Goal: Information Seeking & Learning: Compare options

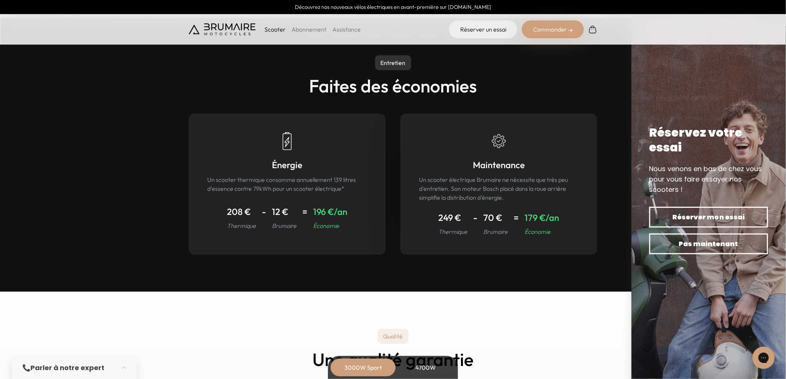
scroll to position [3209, 0]
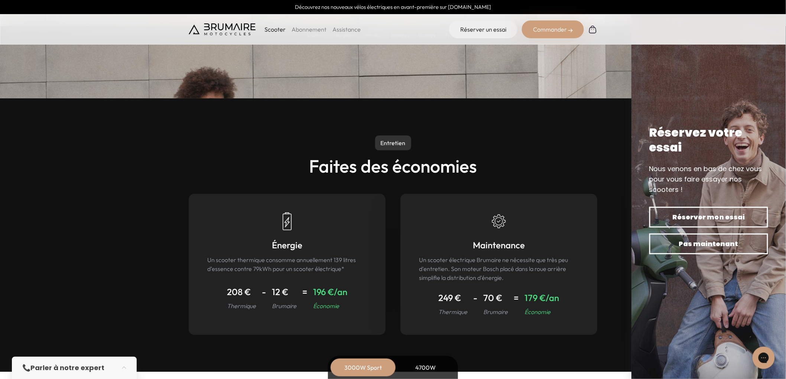
click at [269, 30] on p "Scooter" at bounding box center [275, 29] width 21 height 9
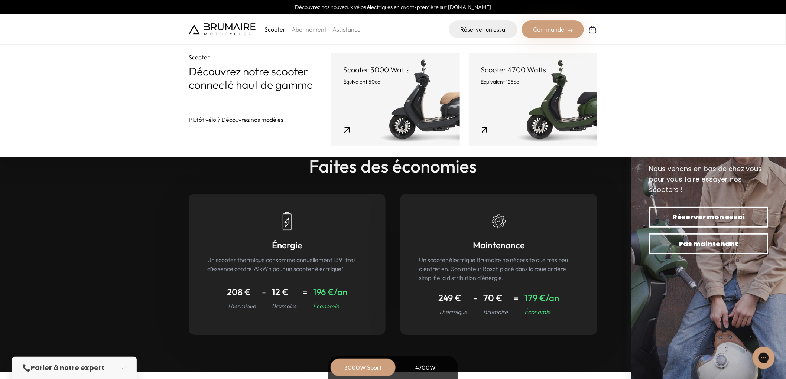
click at [355, 87] on link "Scooter 3000 Watts Équivalent 50cc" at bounding box center [395, 99] width 129 height 93
click at [385, 97] on link "Scooter 3000 Watts Équivalent 50cc" at bounding box center [395, 99] width 129 height 93
click at [381, 82] on p "Équivalent 50cc" at bounding box center [395, 81] width 105 height 7
click at [493, 102] on link "Scooter 4700 Watts Équivalent 125cc" at bounding box center [533, 99] width 129 height 93
click at [391, 91] on link "Scooter 3000 Watts Équivalent 50cc" at bounding box center [395, 99] width 129 height 93
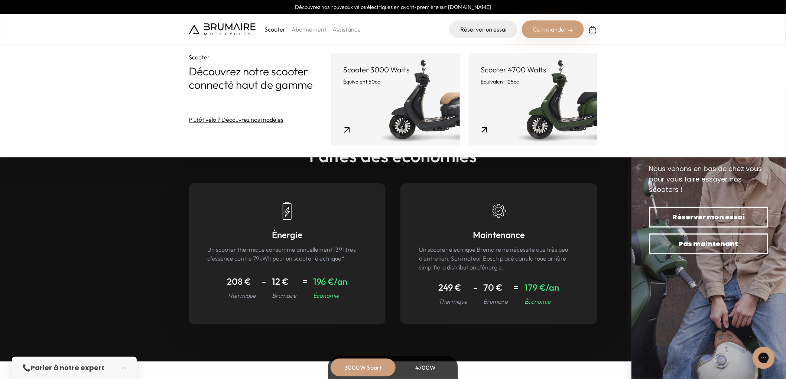
scroll to position [3168, 0]
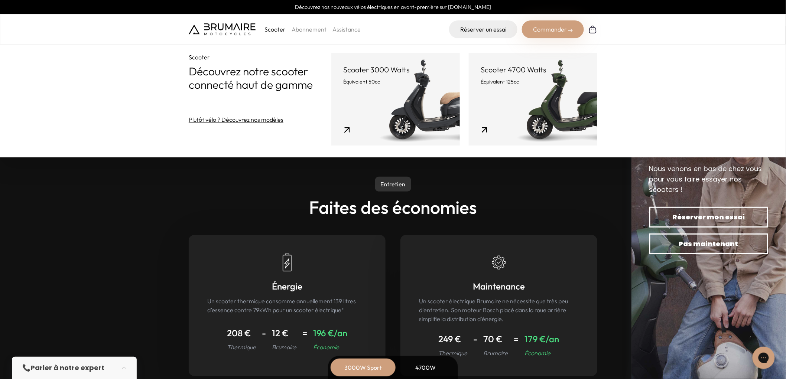
click at [276, 32] on p "Scooter" at bounding box center [275, 29] width 21 height 9
click at [694, 88] on div "Scooter Découvrez notre scooter connecté haut de gamme Plutôt vélo ? Découvrez …" at bounding box center [393, 79] width 786 height 158
click at [708, 255] on div "Réserver mon essai Pas maintenant" at bounding box center [709, 231] width 125 height 54
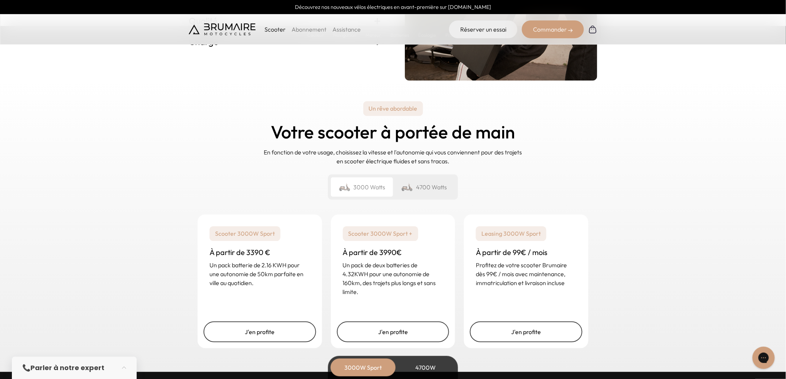
scroll to position [1723, 0]
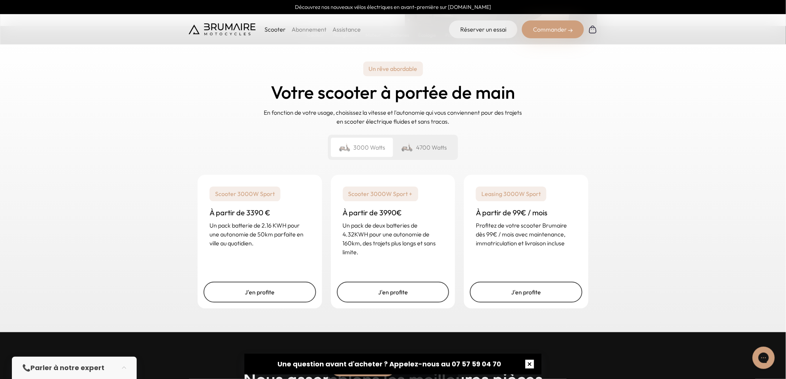
click at [532, 366] on button "button" at bounding box center [530, 365] width 24 height 24
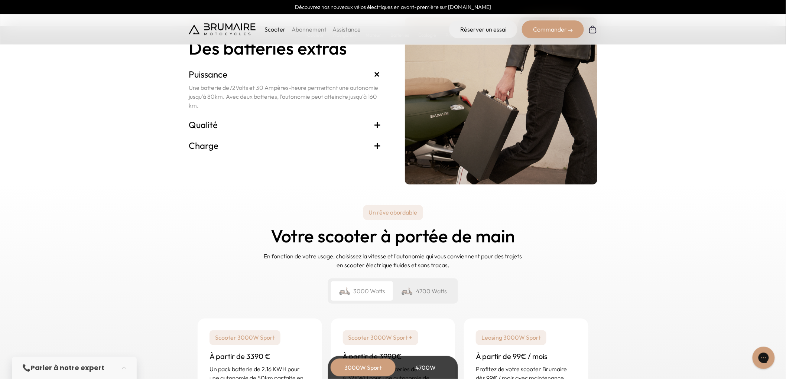
scroll to position [1641, 0]
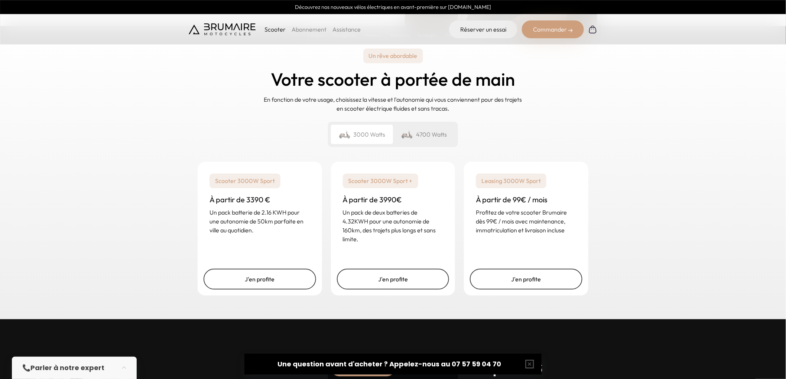
drag, startPoint x: 262, startPoint y: 219, endPoint x: 280, endPoint y: 219, distance: 18.2
click at [278, 219] on p "Un pack batterie de 2.16 KWH pour une autonomie de 50km parfaite en ville au qu…" at bounding box center [260, 221] width 101 height 27
click at [266, 219] on p "Un pack batterie de 2.16 KWH pour une autonomie de 50km parfaite en ville au qu…" at bounding box center [260, 221] width 101 height 27
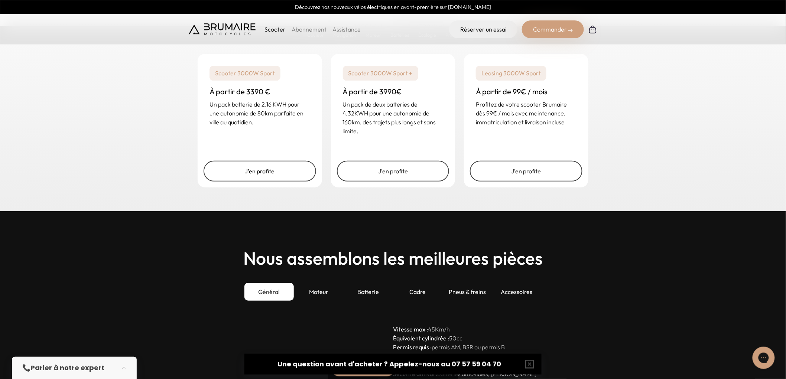
scroll to position [1775, 0]
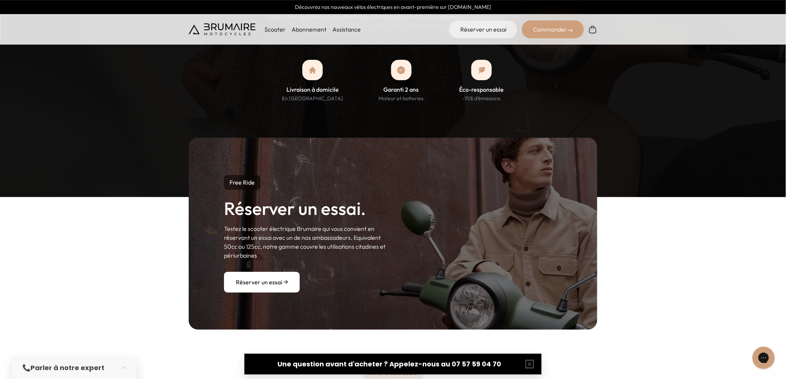
scroll to position [619, 0]
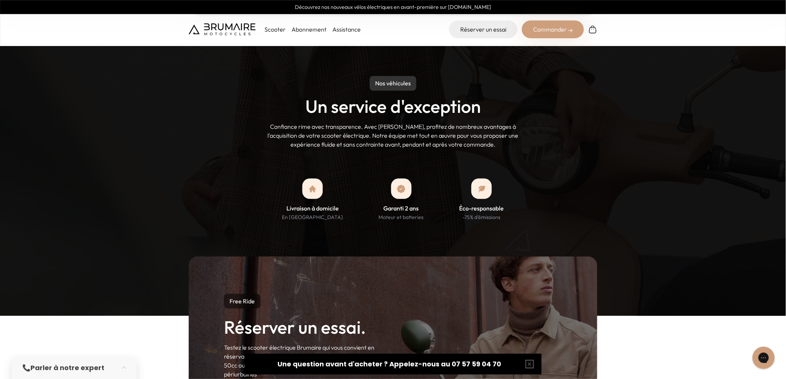
click at [276, 30] on p "Scooter" at bounding box center [275, 29] width 21 height 9
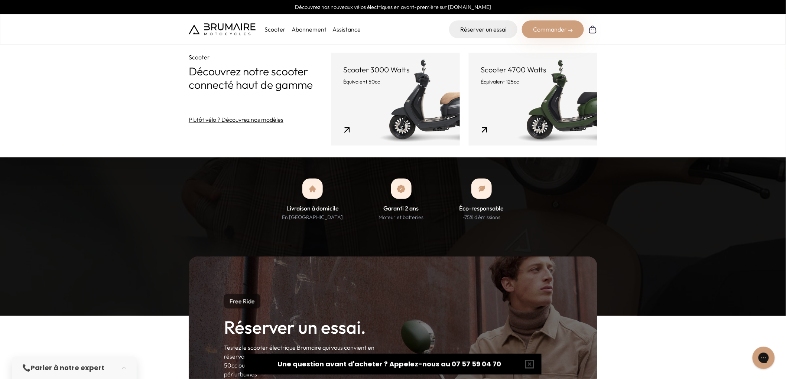
click at [527, 78] on p "Équivalent 125cc" at bounding box center [533, 81] width 105 height 7
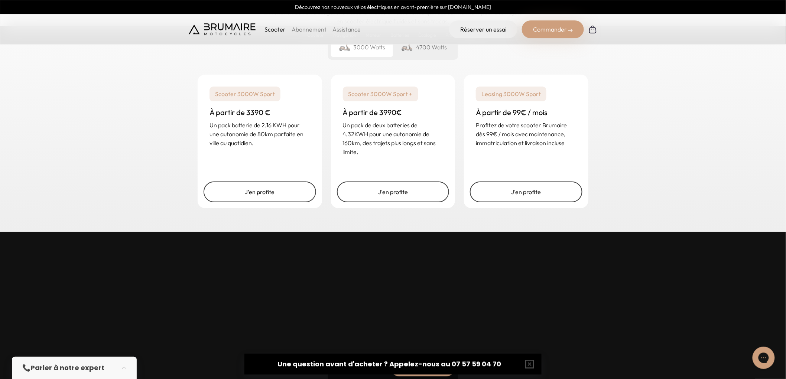
click at [278, 29] on p "Scooter" at bounding box center [275, 29] width 21 height 9
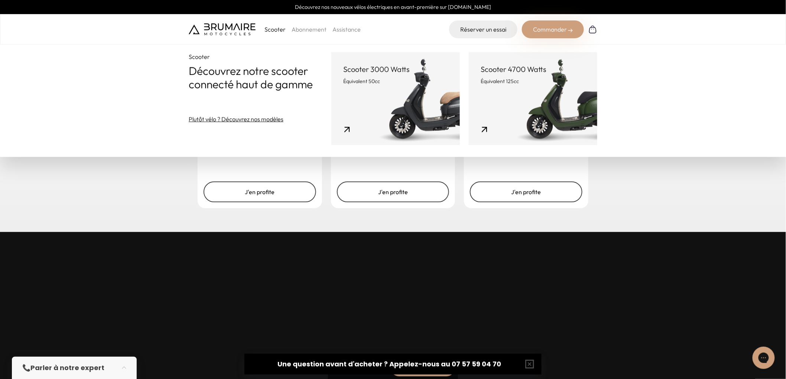
click at [403, 106] on link "Scooter 3000 Watts Équivalent 50cc" at bounding box center [395, 98] width 129 height 93
click at [403, 106] on link "Scooter 3000 Watts Équivalent 50cc" at bounding box center [395, 99] width 129 height 93
click at [496, 101] on link "Scooter 4700 Watts Équivalent 125cc" at bounding box center [533, 99] width 129 height 93
click at [398, 90] on link "Scooter 3000 Watts Équivalent 50cc" at bounding box center [395, 99] width 129 height 93
click at [674, 199] on div "Un rêve abordable Votre scooter à portée de main En fonction de votre usage, ch…" at bounding box center [393, 87] width 786 height 292
